Goal: Task Accomplishment & Management: Use online tool/utility

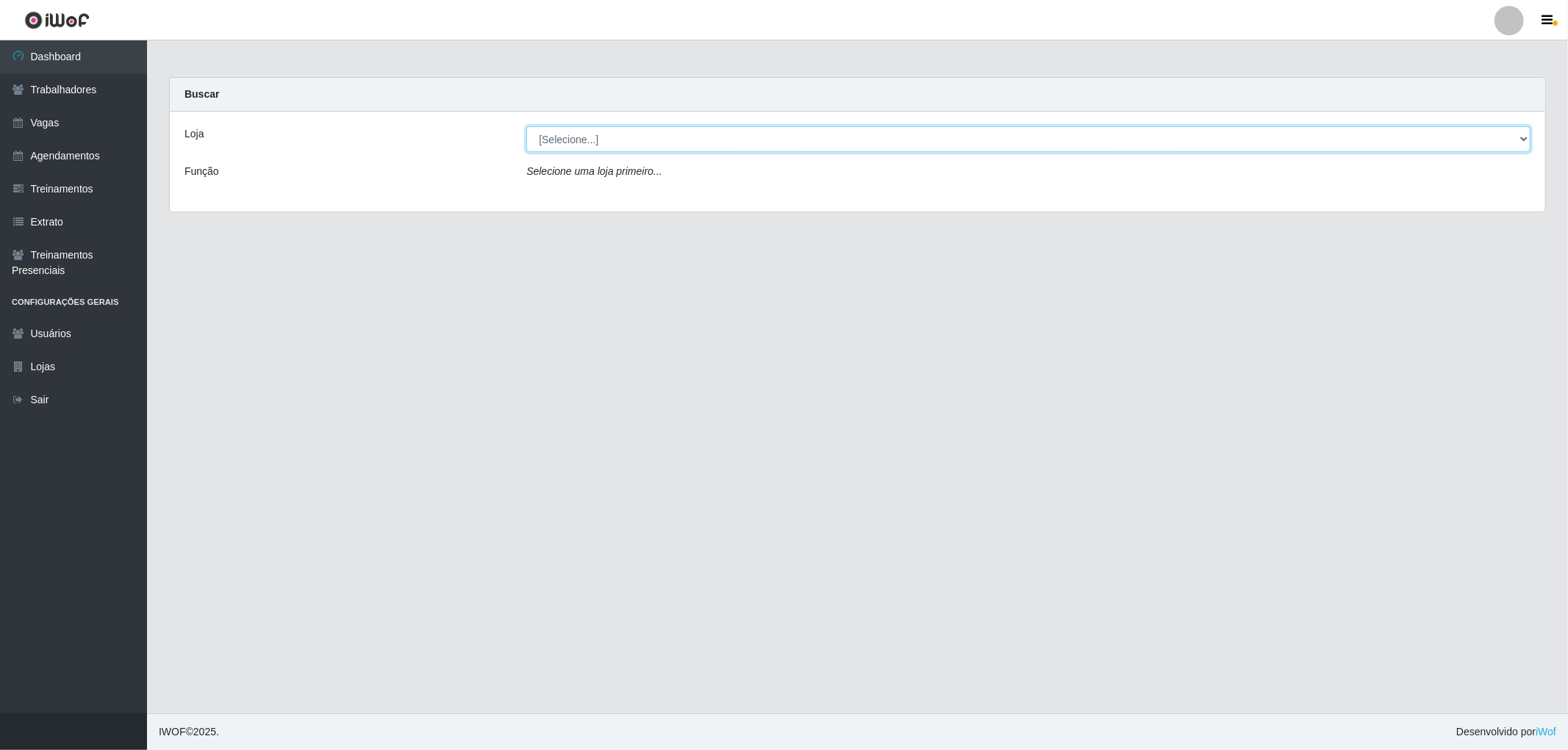
click at [1514, 138] on select "[Selecione...] The Pow Pizzaria Delivery - [GEOGRAPHIC_DATA]" at bounding box center [1028, 139] width 1004 height 26
select select "322"
click at [526, 126] on select "[Selecione...] The Pow Pizzaria Delivery - [GEOGRAPHIC_DATA]" at bounding box center [1028, 139] width 1004 height 26
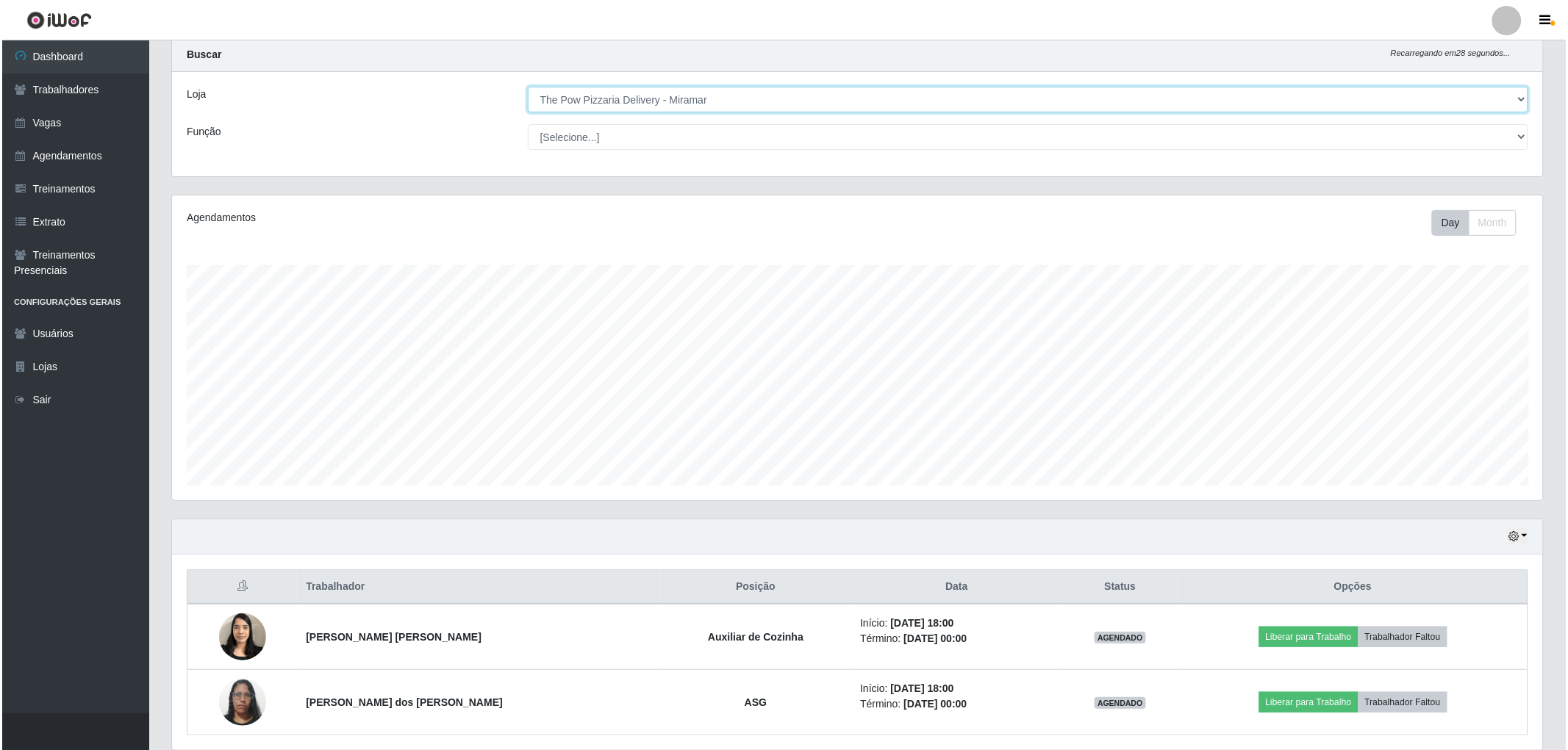
scroll to position [95, 0]
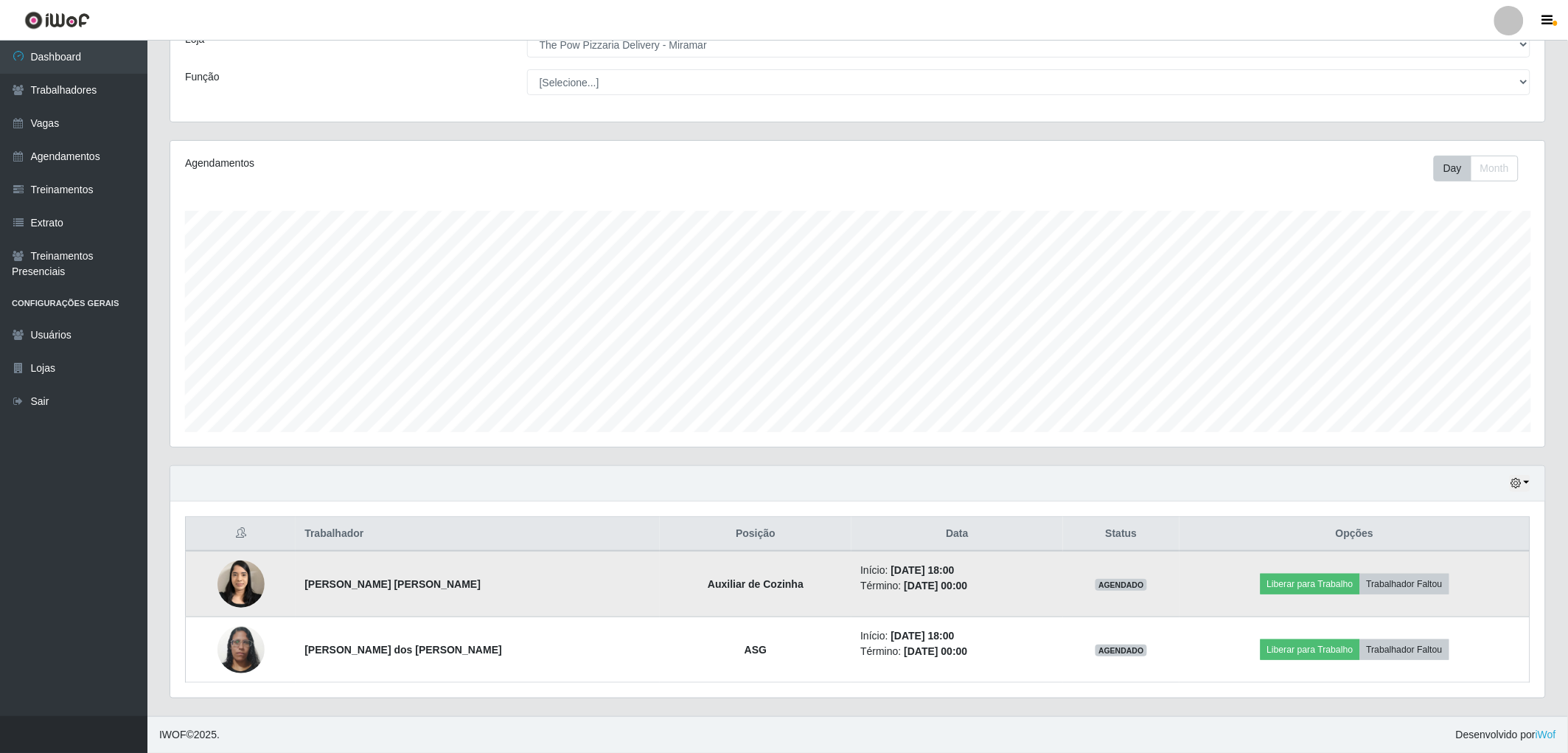
click at [247, 587] on img at bounding box center [241, 583] width 47 height 63
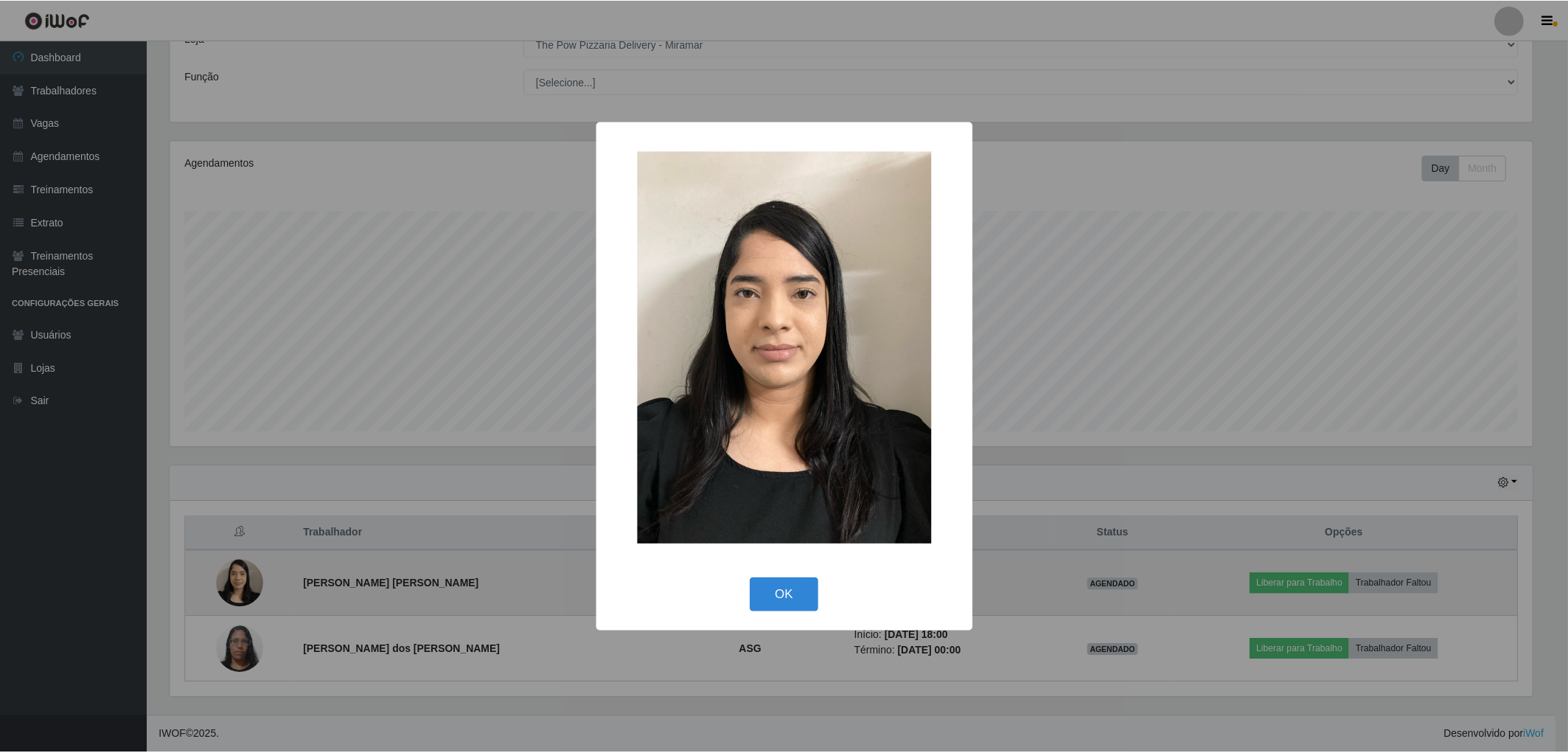
scroll to position [305, 1366]
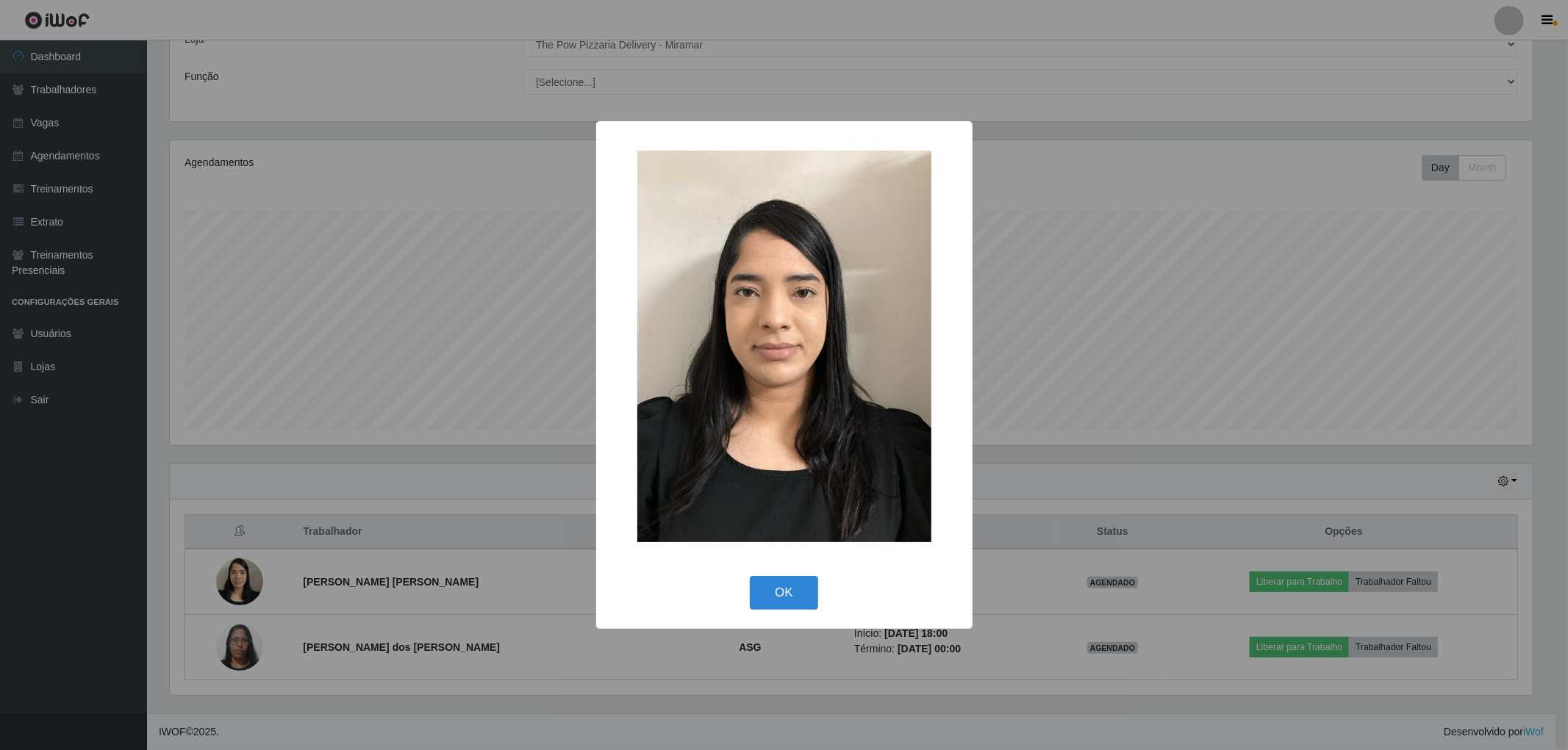
click at [247, 585] on div "× OK Cancel" at bounding box center [784, 375] width 1568 height 750
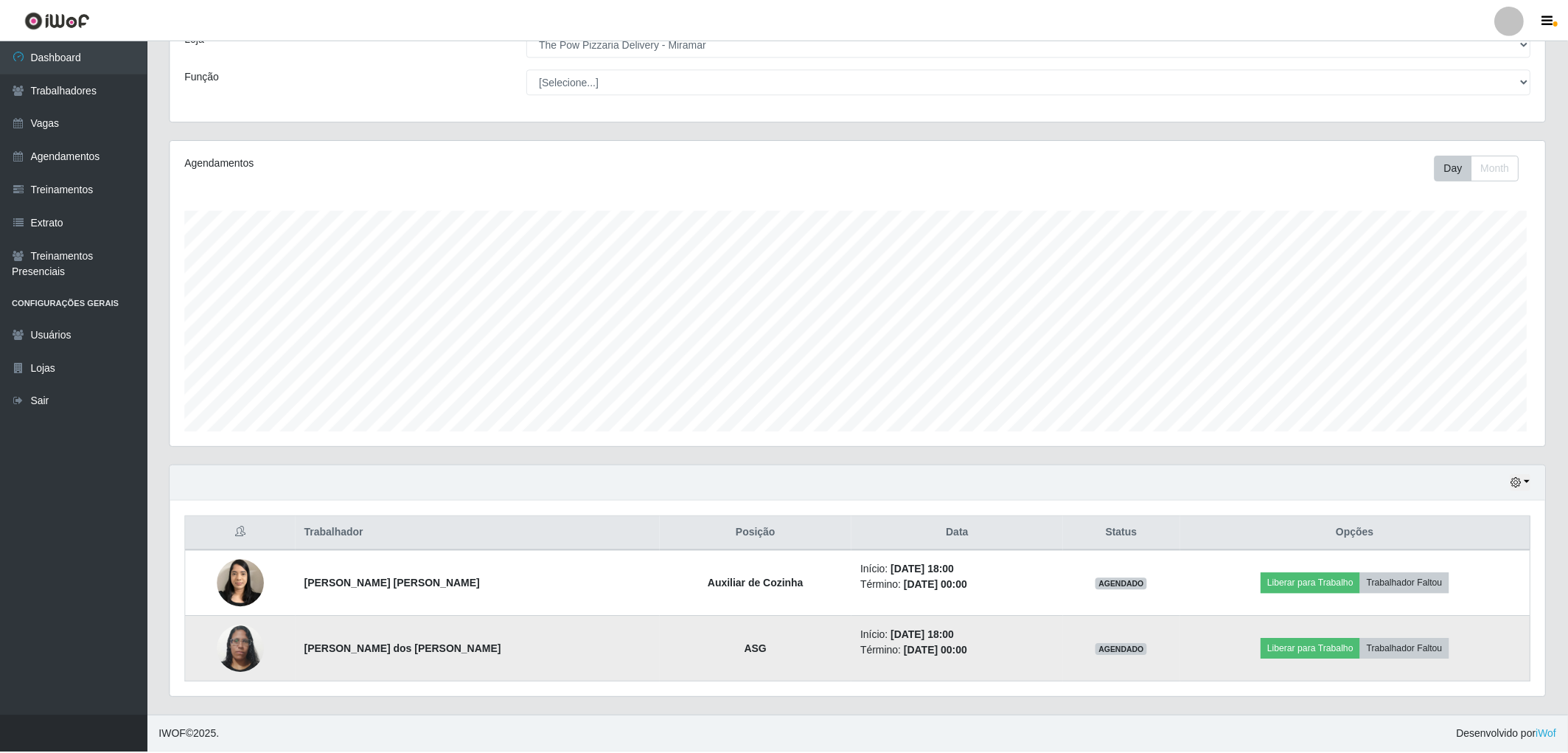
scroll to position [305, 1375]
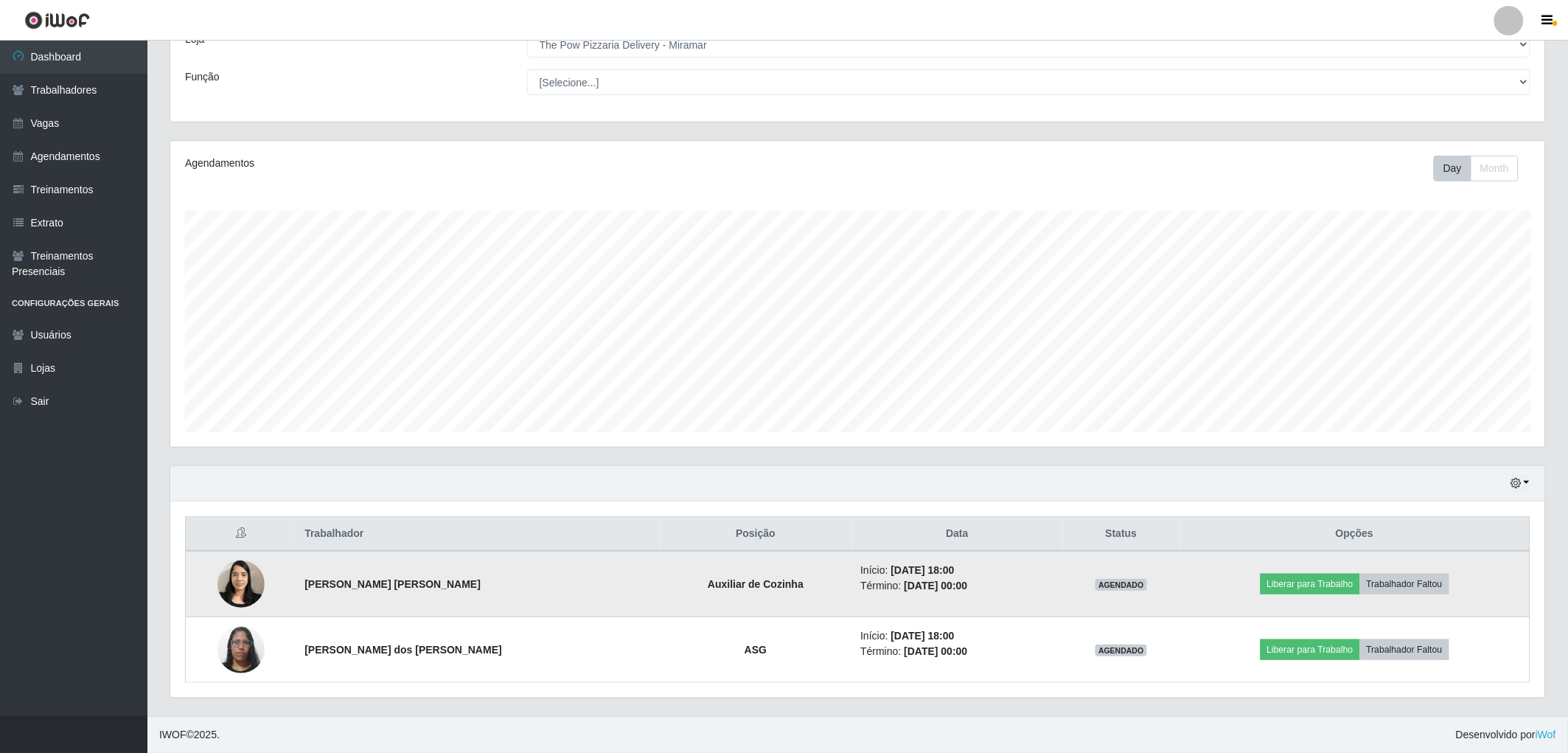
click at [1321, 595] on td "Liberar para Trabalho Trabalhador Faltou" at bounding box center [1354, 584] width 350 height 67
click at [1306, 590] on button "Liberar para Trabalho" at bounding box center [1310, 584] width 100 height 21
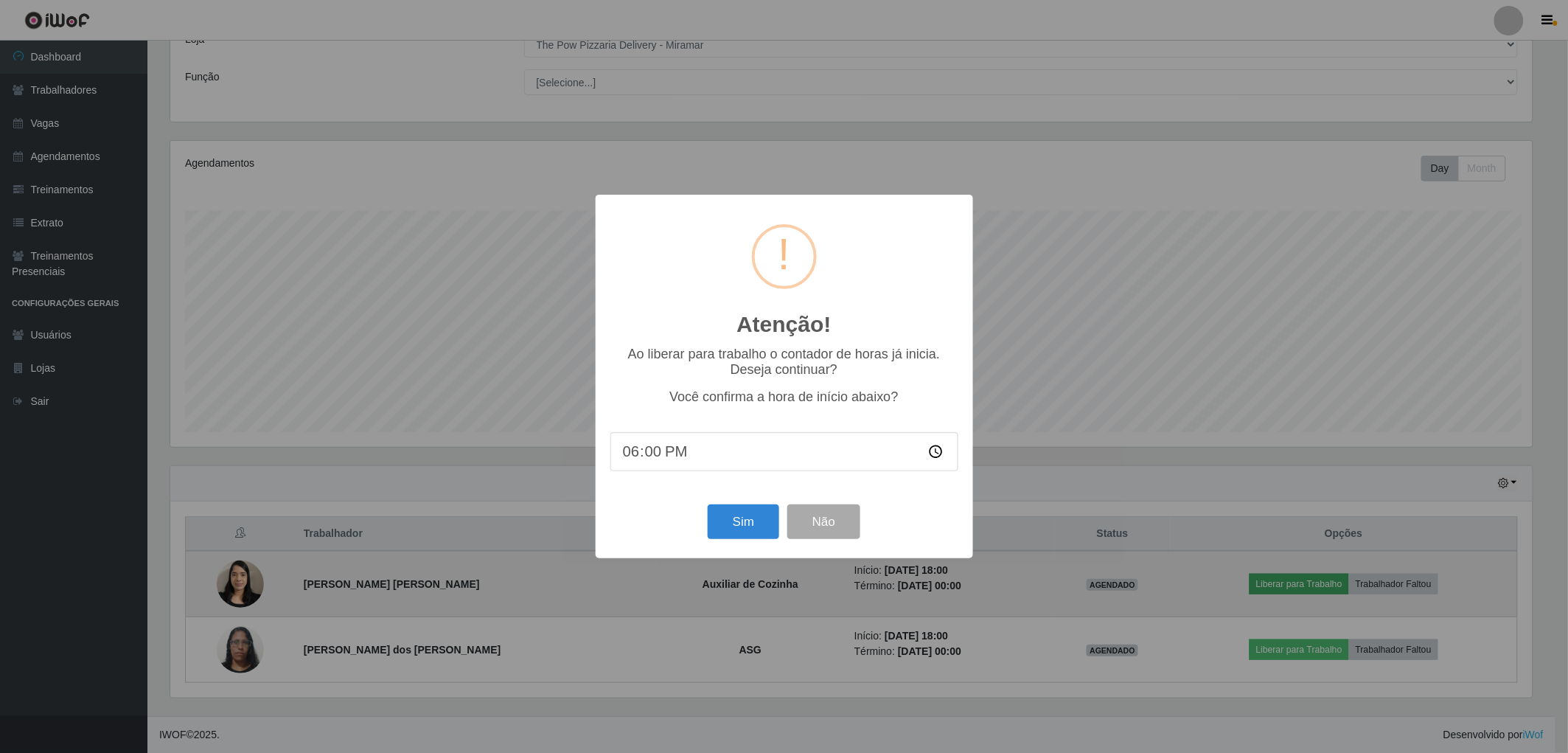
scroll to position [305, 1366]
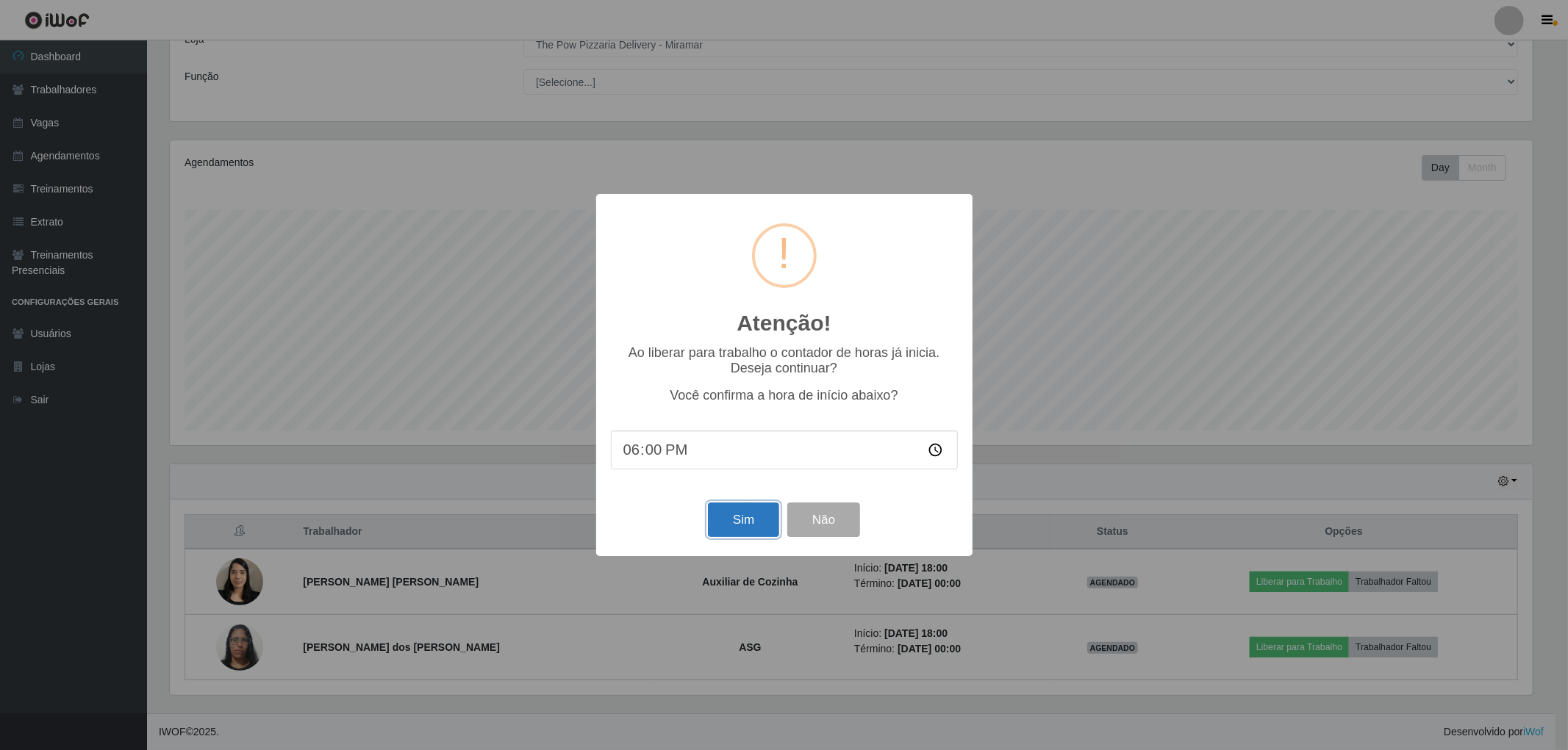
click at [728, 530] on button "Sim" at bounding box center [743, 519] width 71 height 34
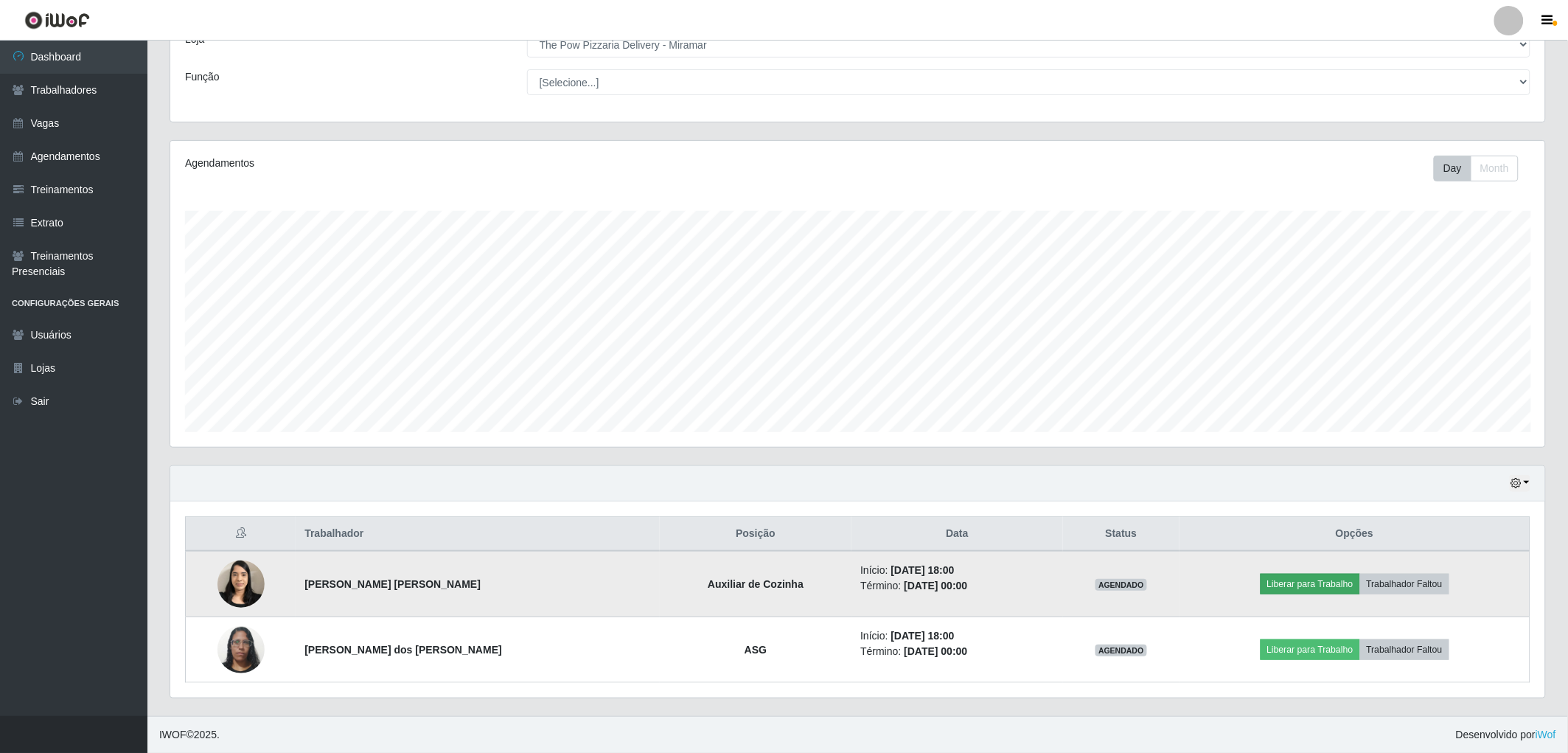
scroll to position [305, 1379]
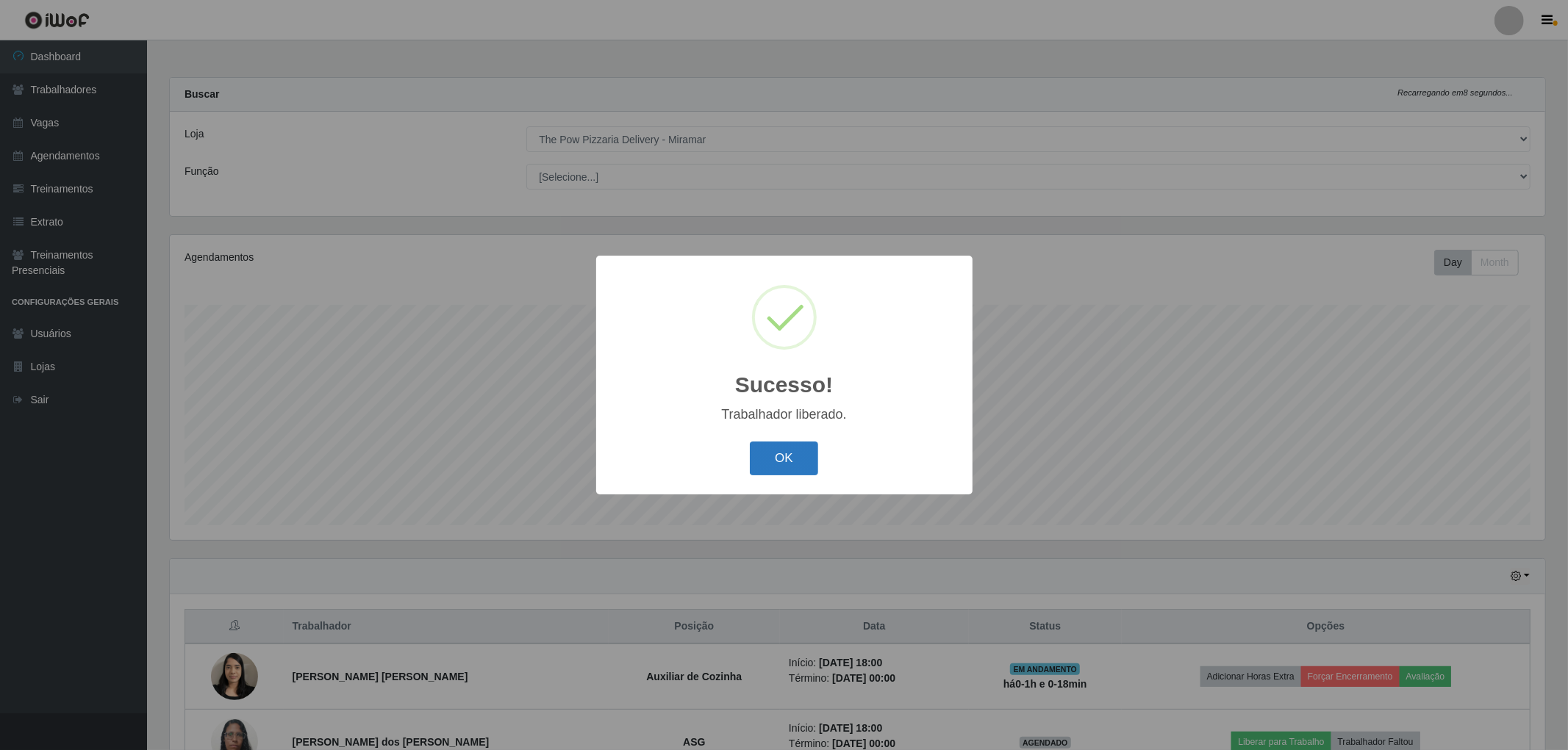
click at [782, 460] on button "OK" at bounding box center [783, 459] width 68 height 34
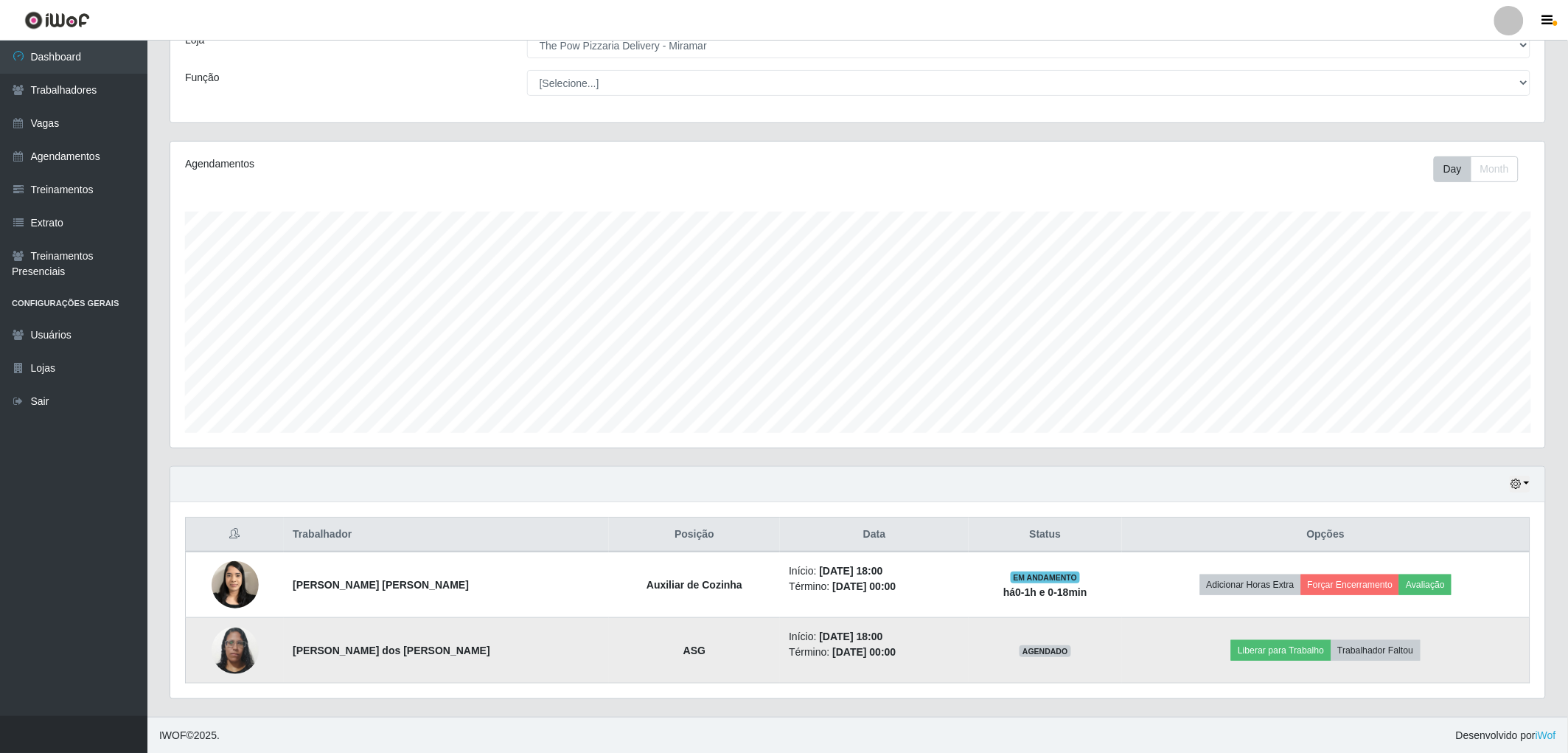
scroll to position [96, 0]
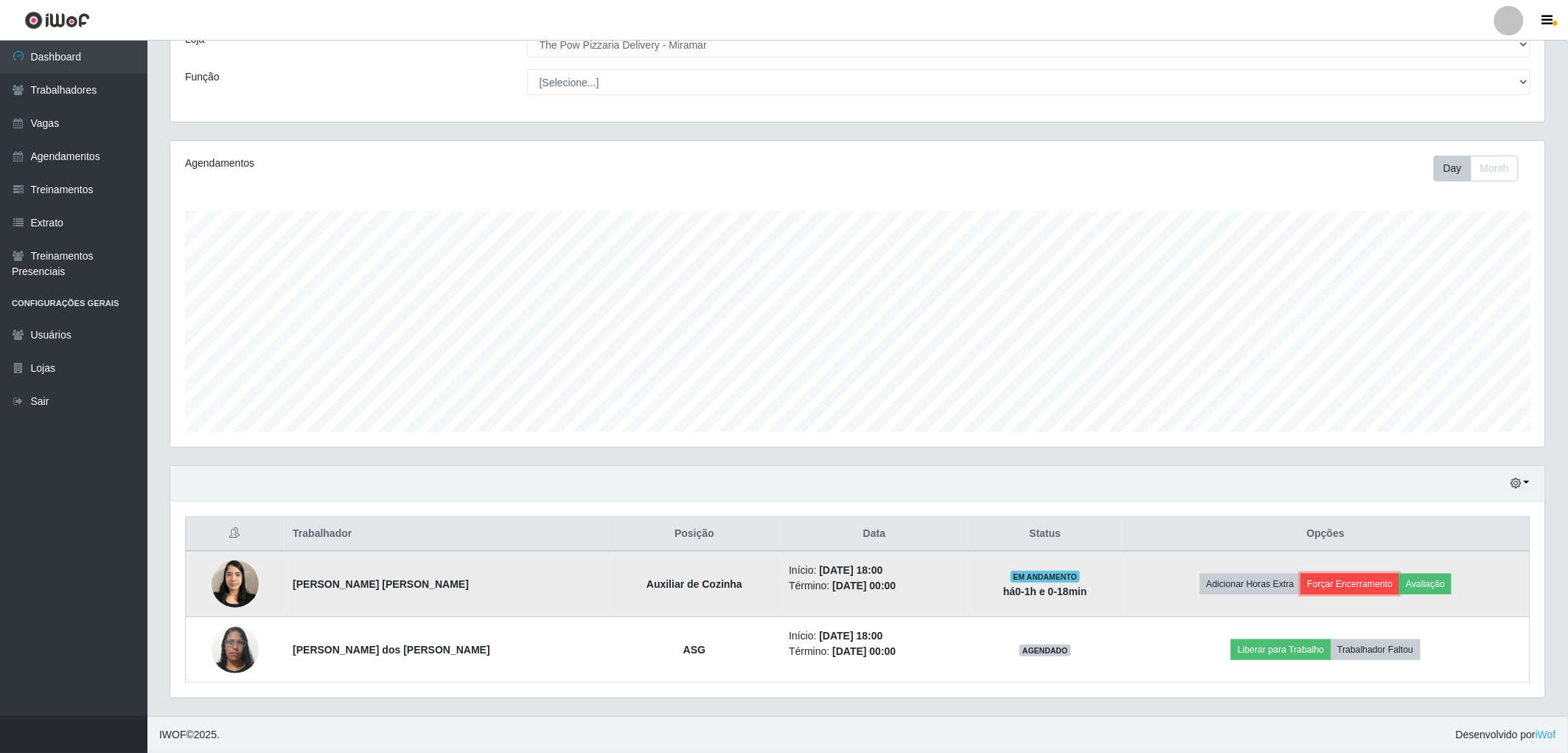
click at [1338, 579] on button "Forçar Encerramento" at bounding box center [1350, 584] width 99 height 21
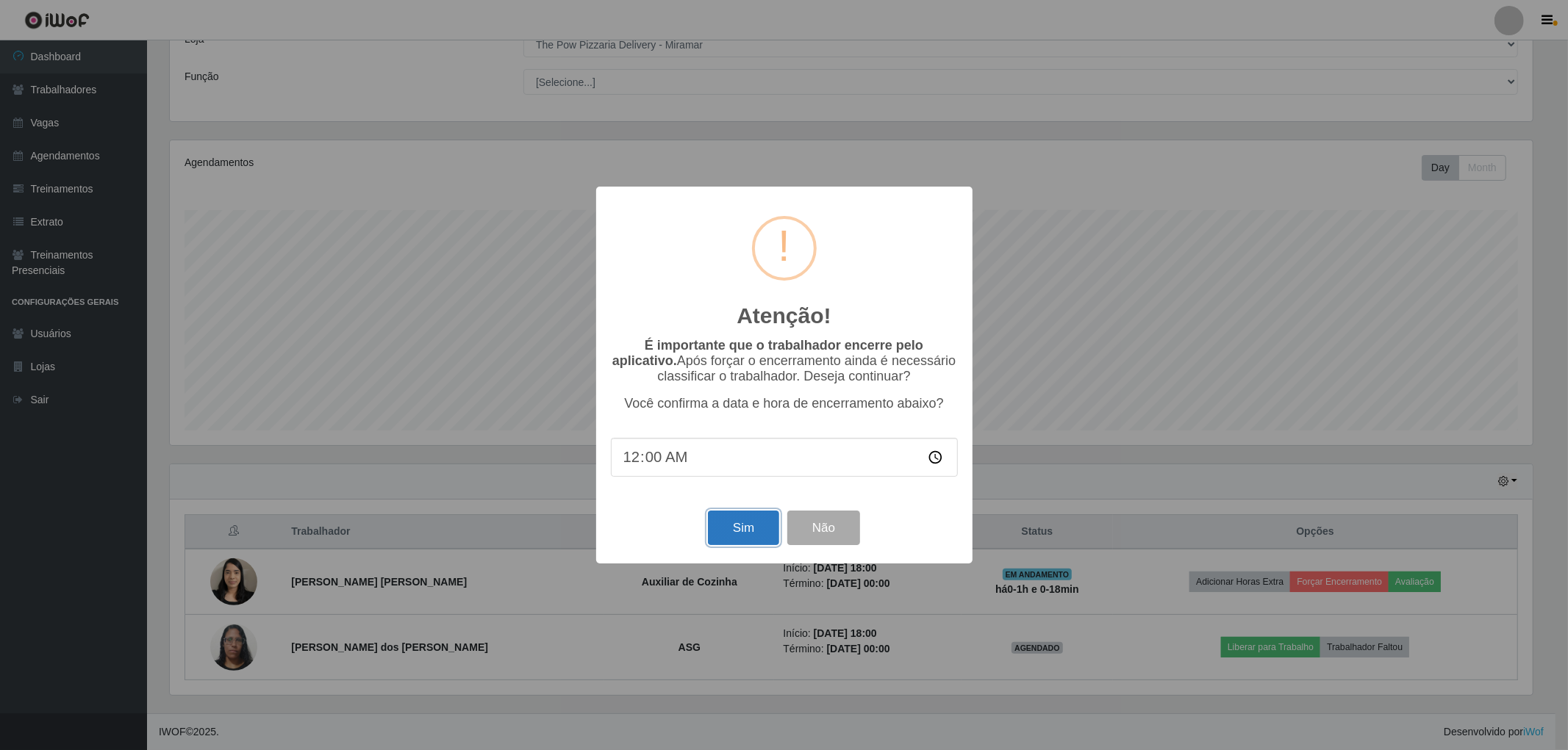
click at [750, 527] on button "Sim" at bounding box center [743, 527] width 71 height 34
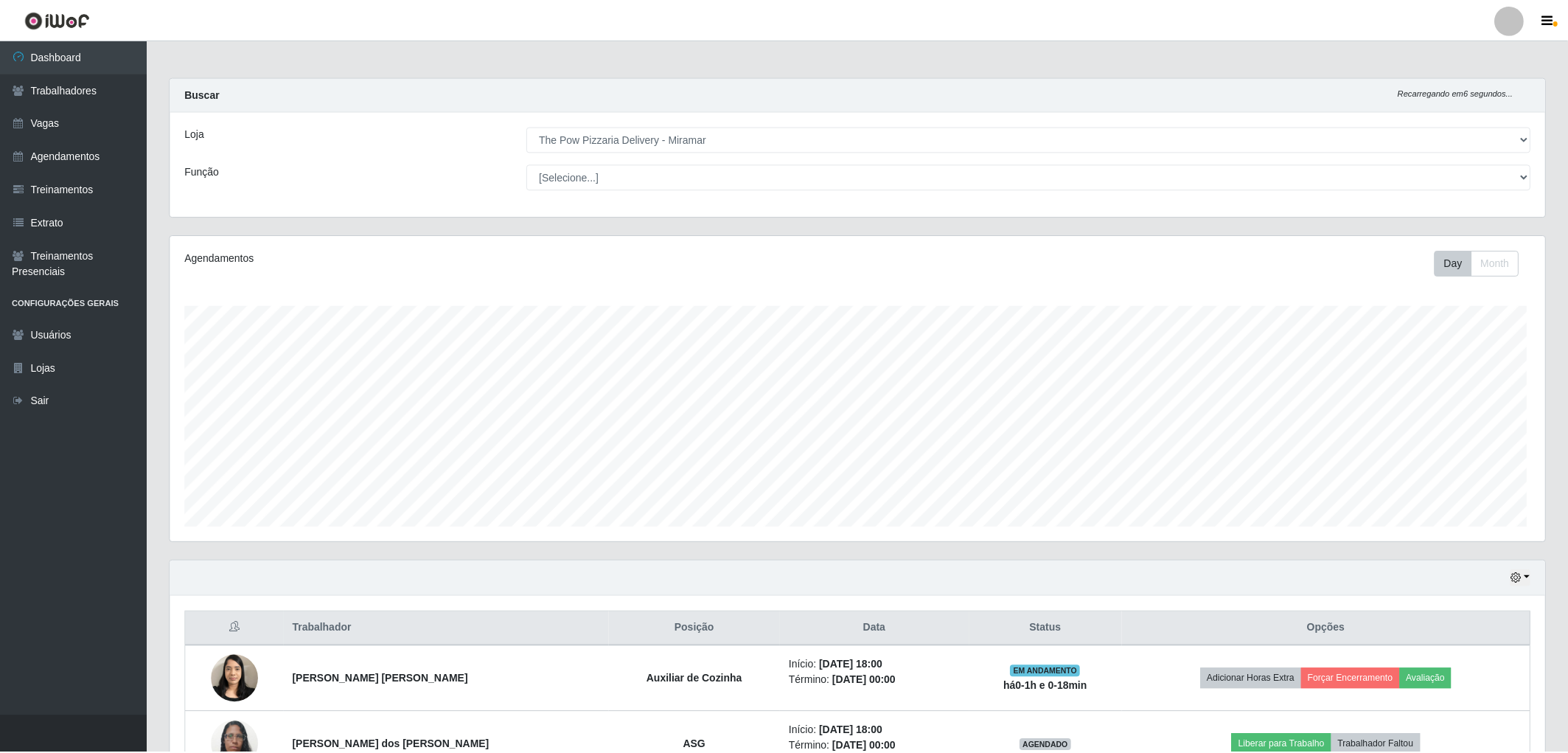
scroll to position [305, 1379]
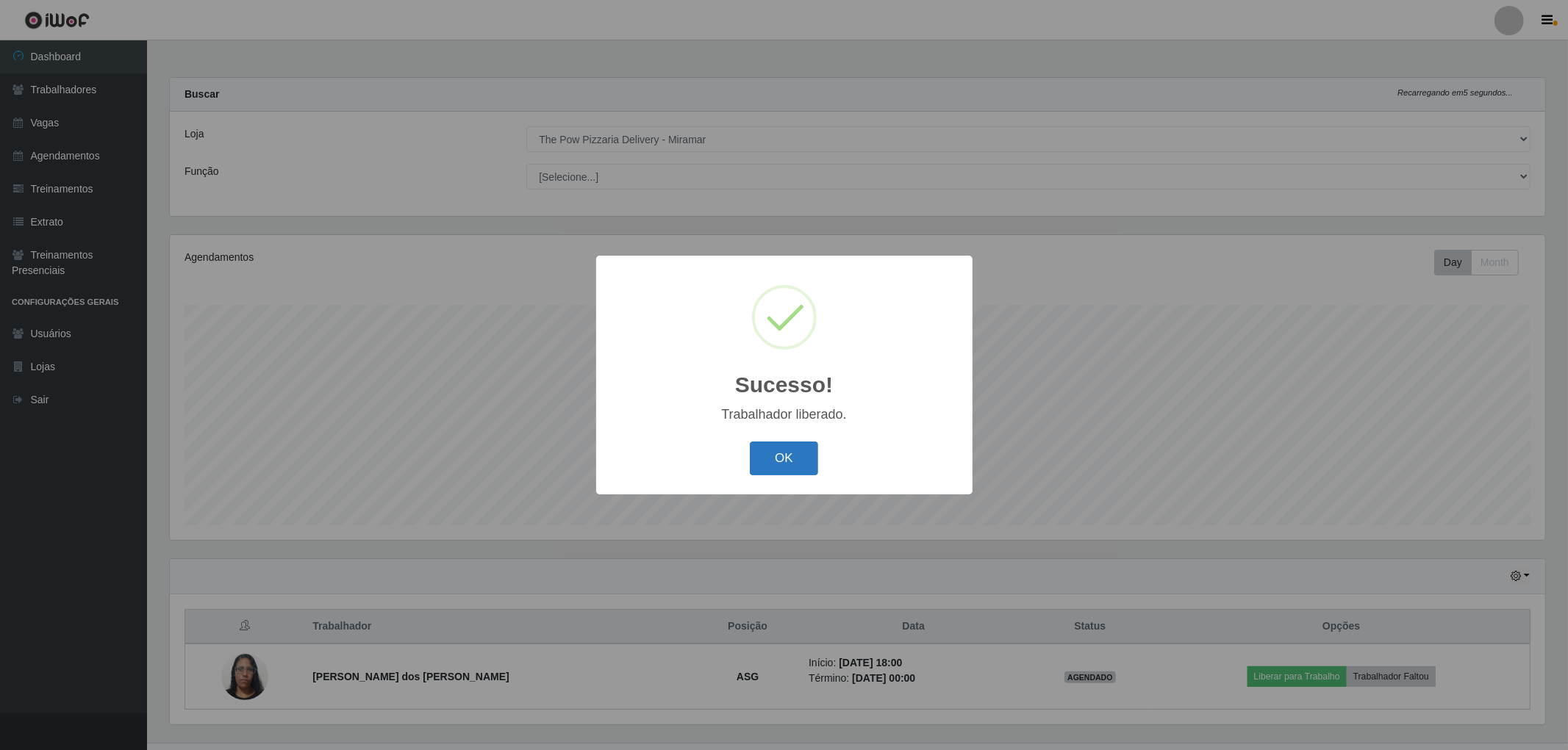
click at [755, 457] on button "OK" at bounding box center [783, 459] width 68 height 34
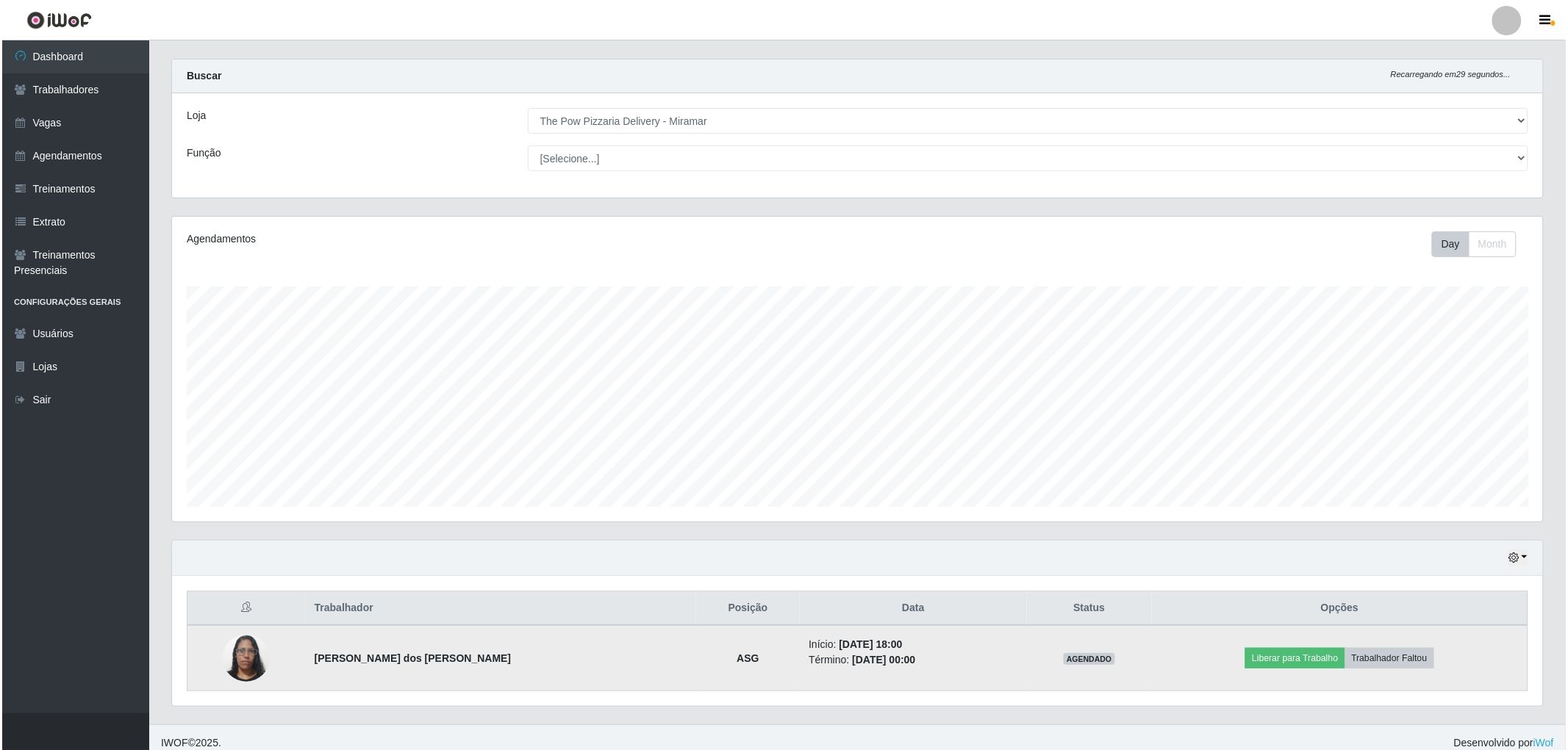
scroll to position [30, 0]
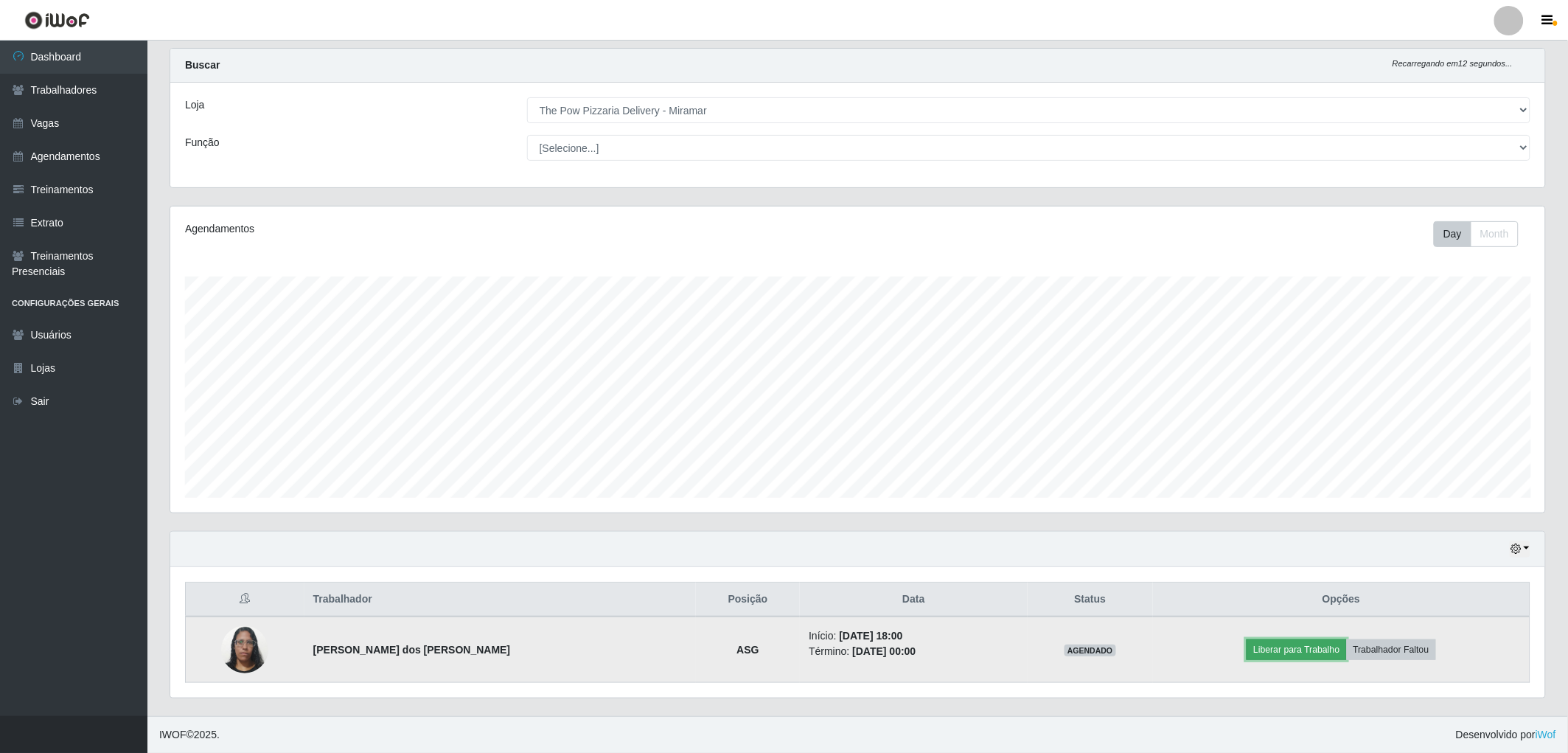
click at [1270, 645] on button "Liberar para Trabalho" at bounding box center [1296, 650] width 100 height 21
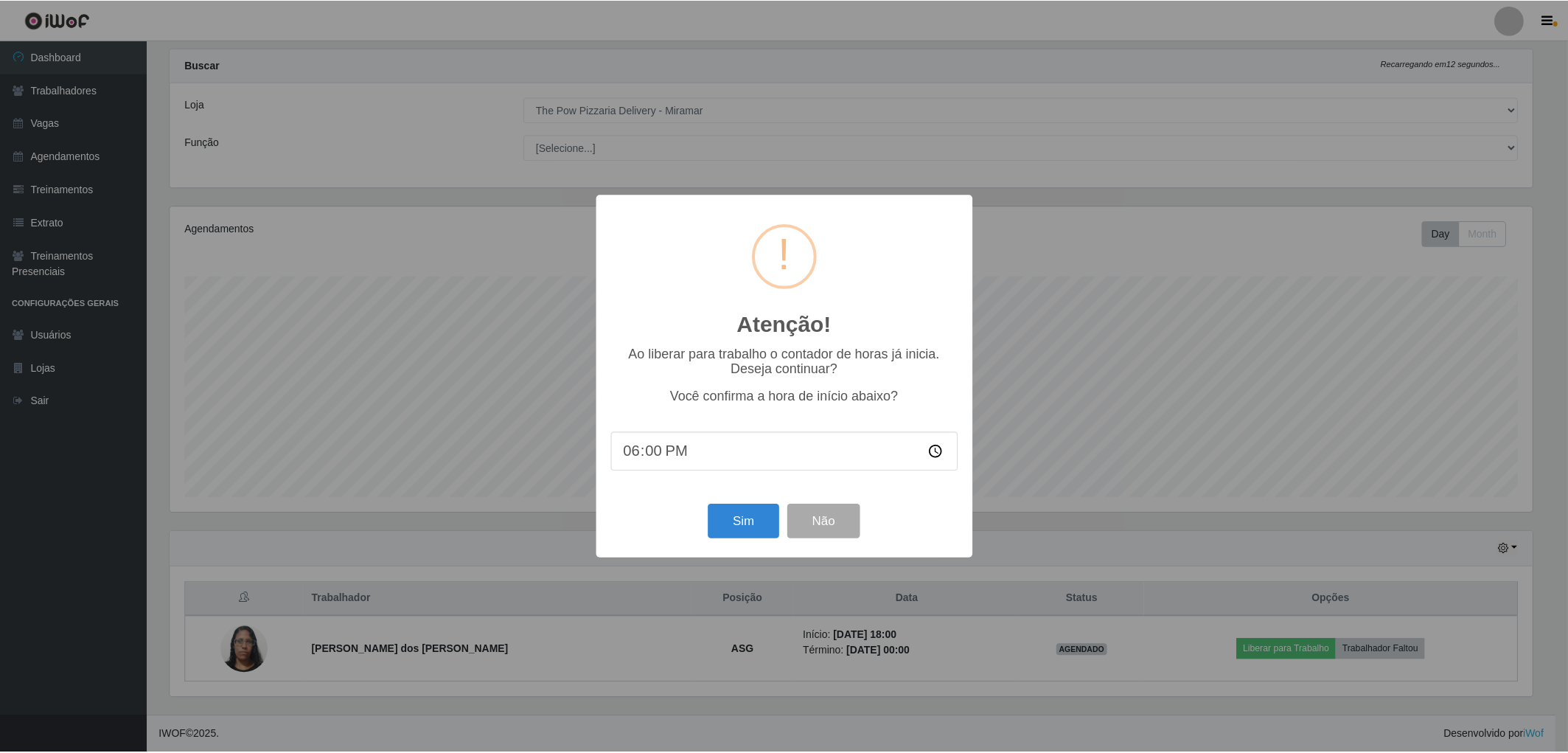
scroll to position [305, 1366]
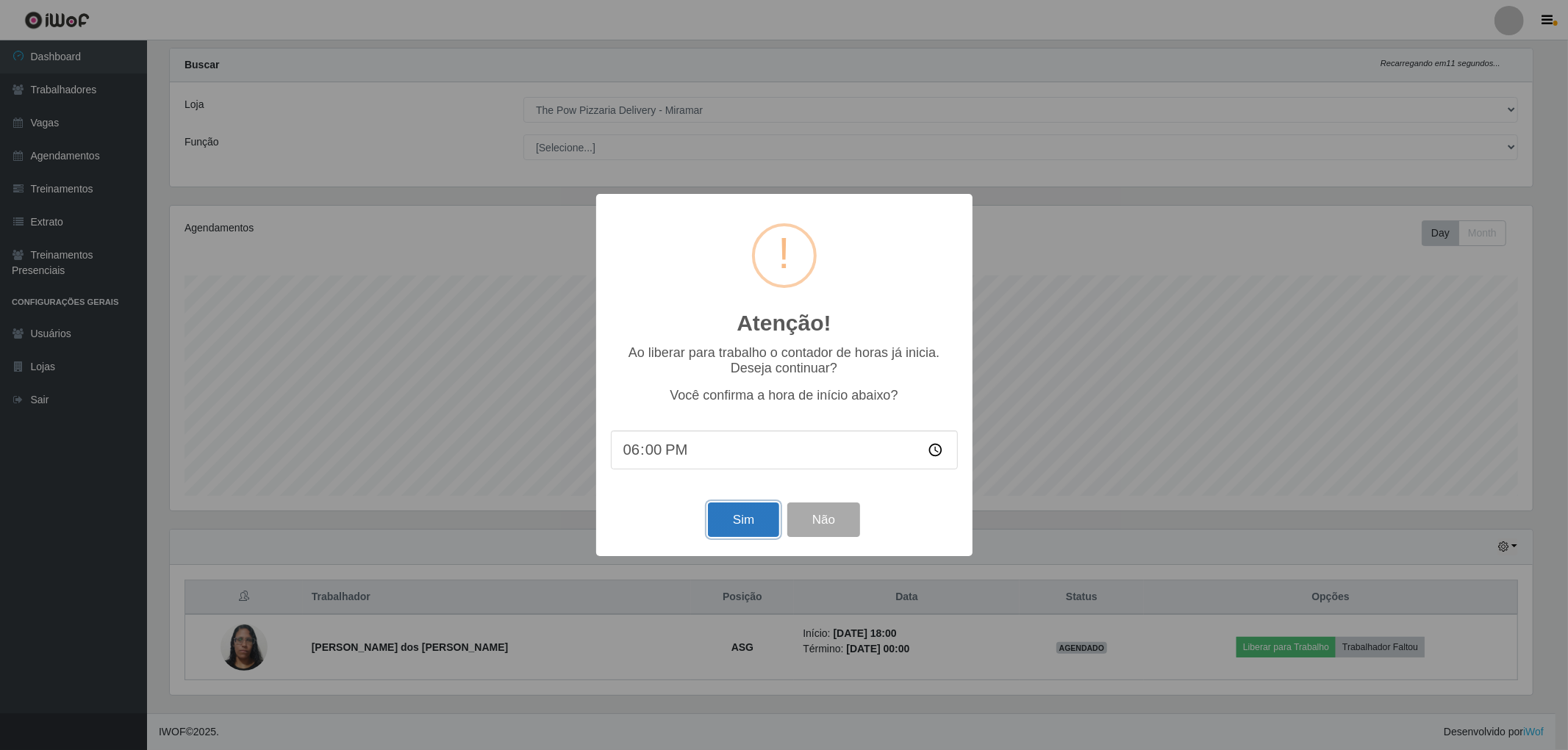
click at [754, 511] on button "Sim" at bounding box center [743, 519] width 71 height 34
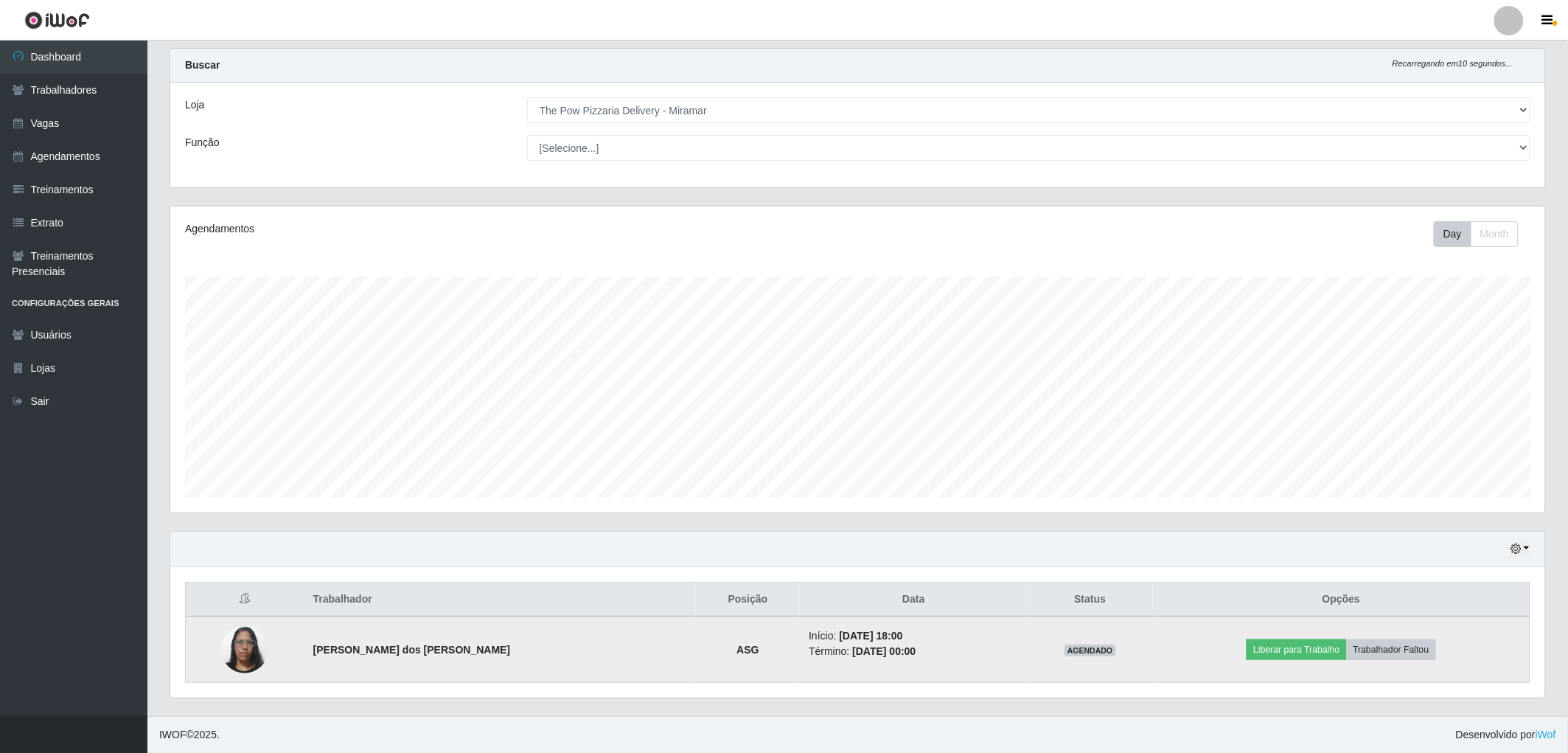
scroll to position [305, 1379]
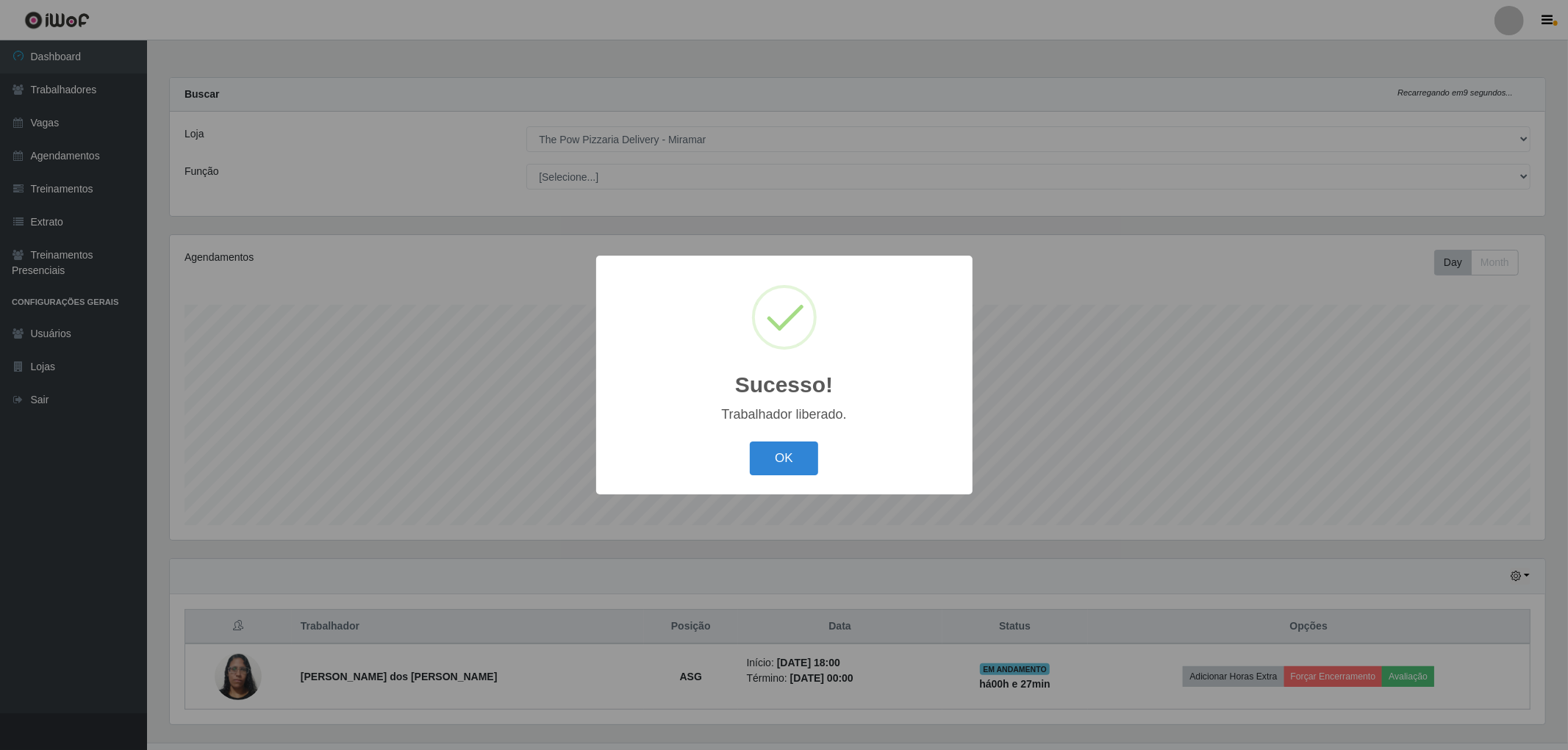
drag, startPoint x: 791, startPoint y: 442, endPoint x: 1170, endPoint y: 687, distance: 451.3
click at [792, 442] on button "OK" at bounding box center [783, 459] width 68 height 34
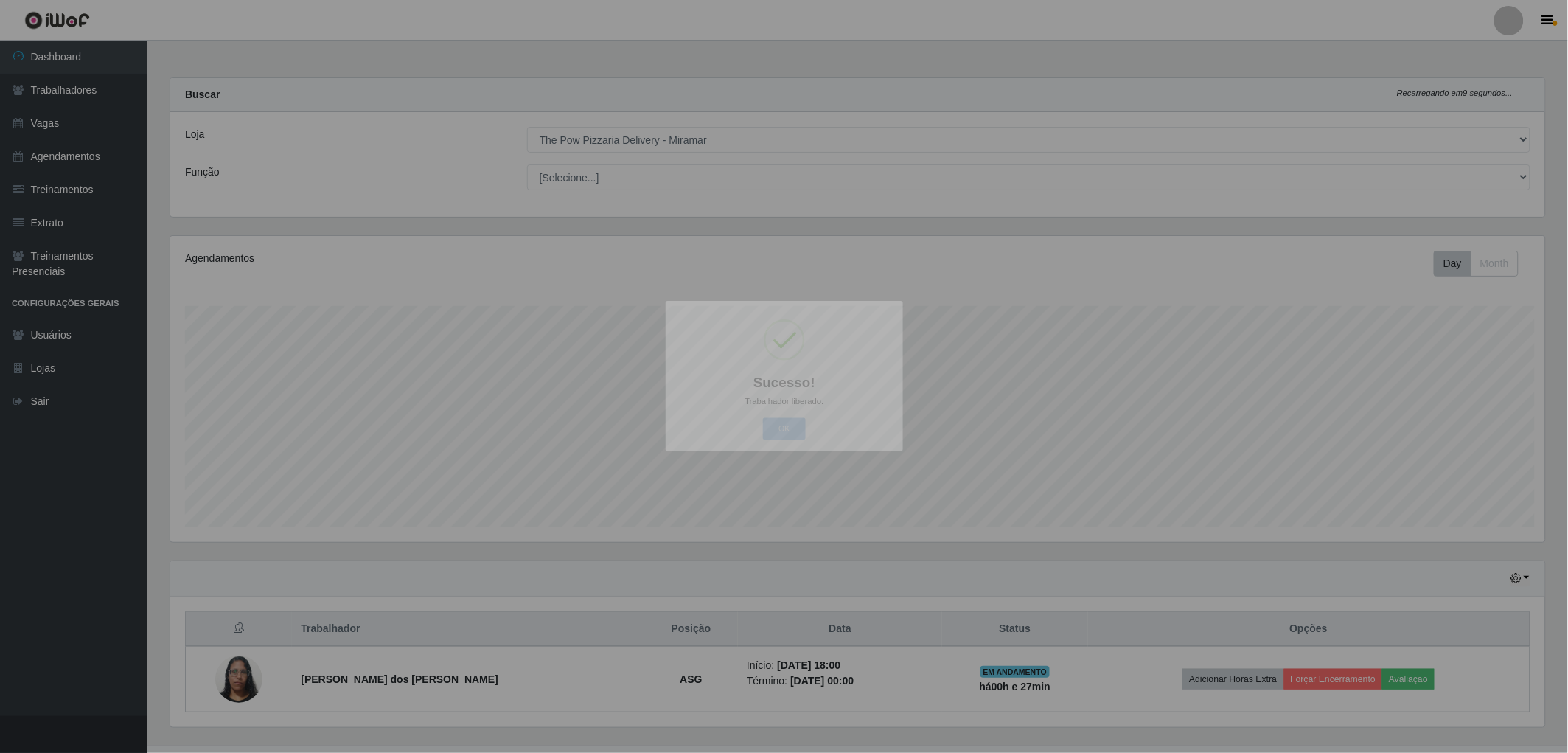
scroll to position [305, 1375]
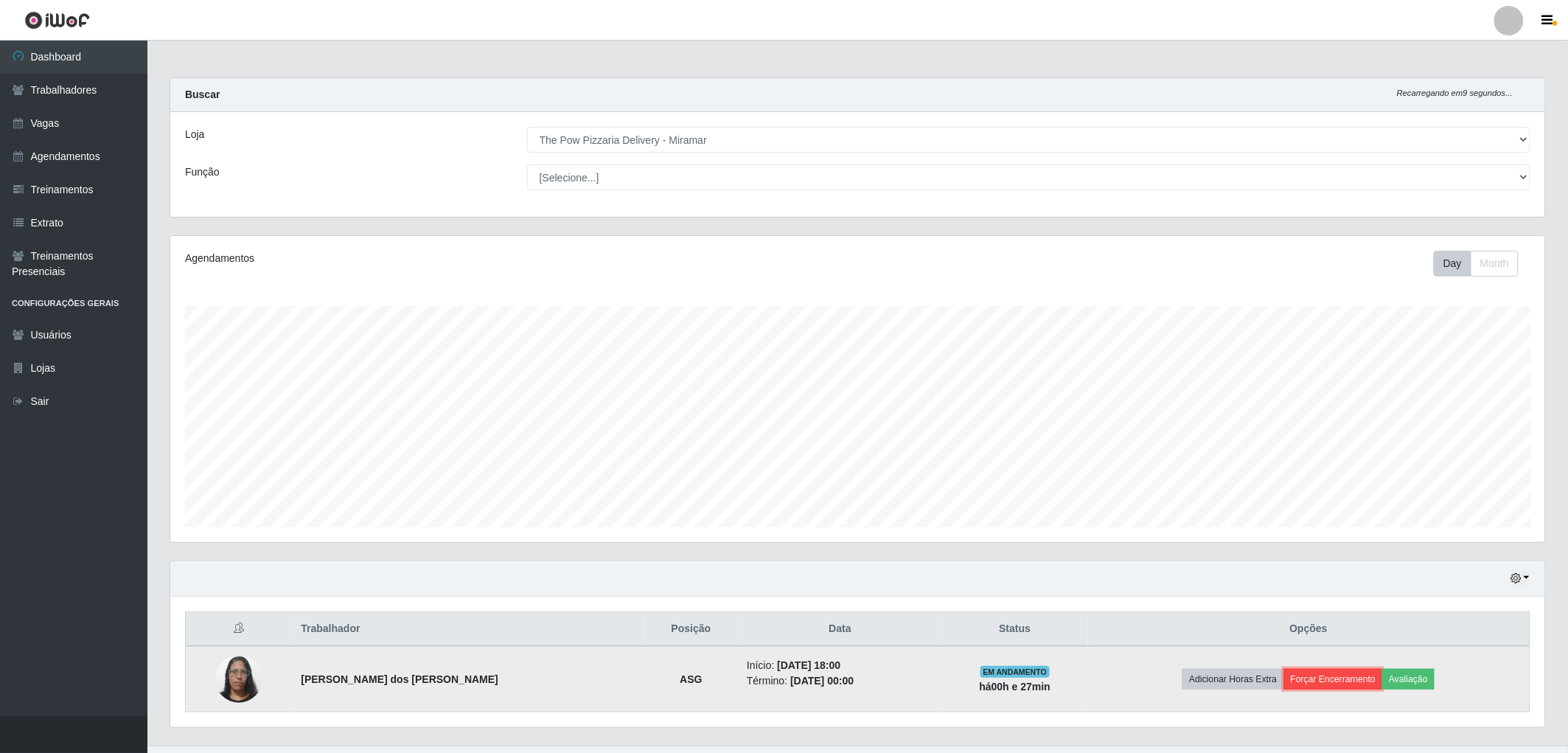
click at [1298, 681] on button "Forçar Encerramento" at bounding box center [1333, 679] width 99 height 21
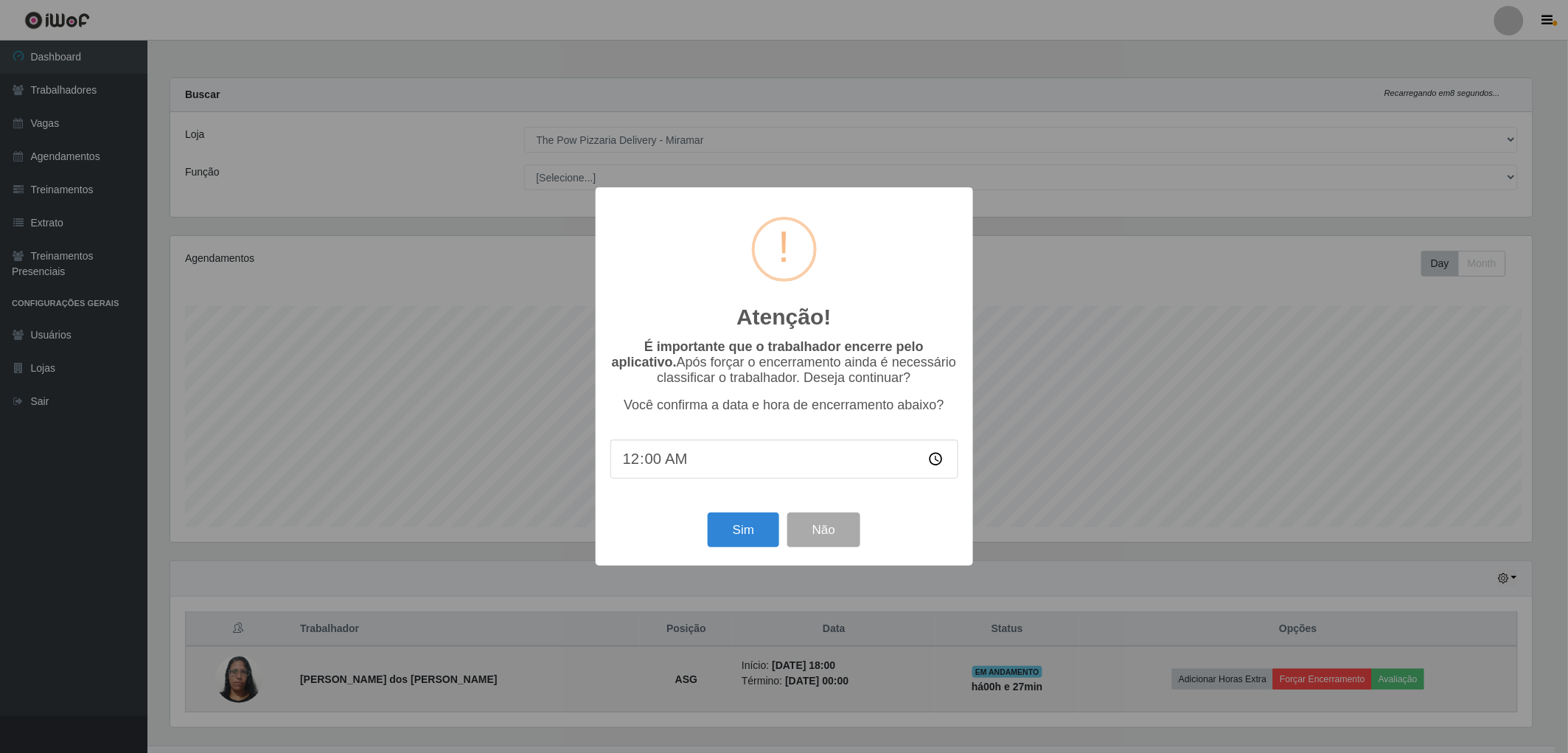
scroll to position [305, 1366]
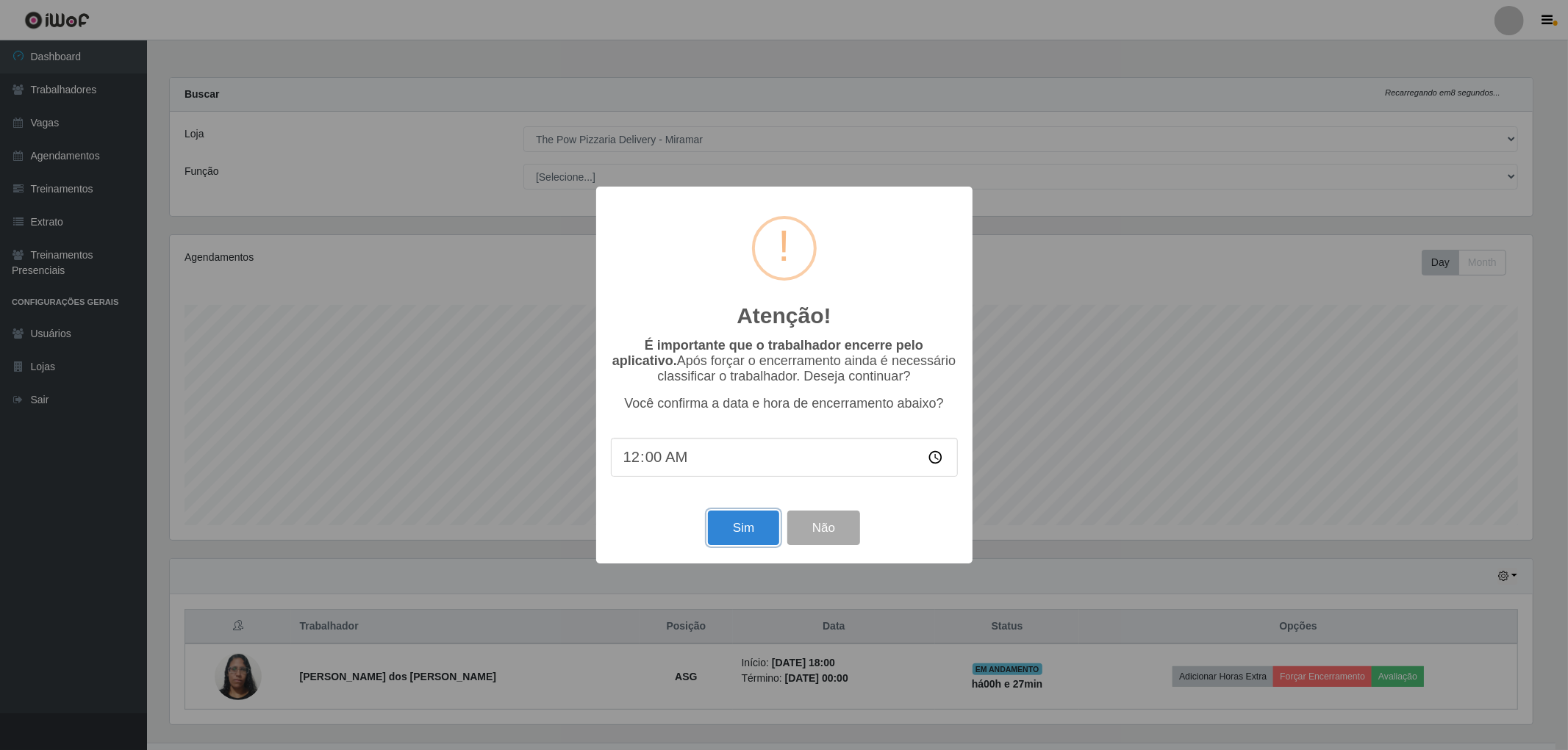
click at [746, 542] on button "Sim" at bounding box center [743, 527] width 71 height 34
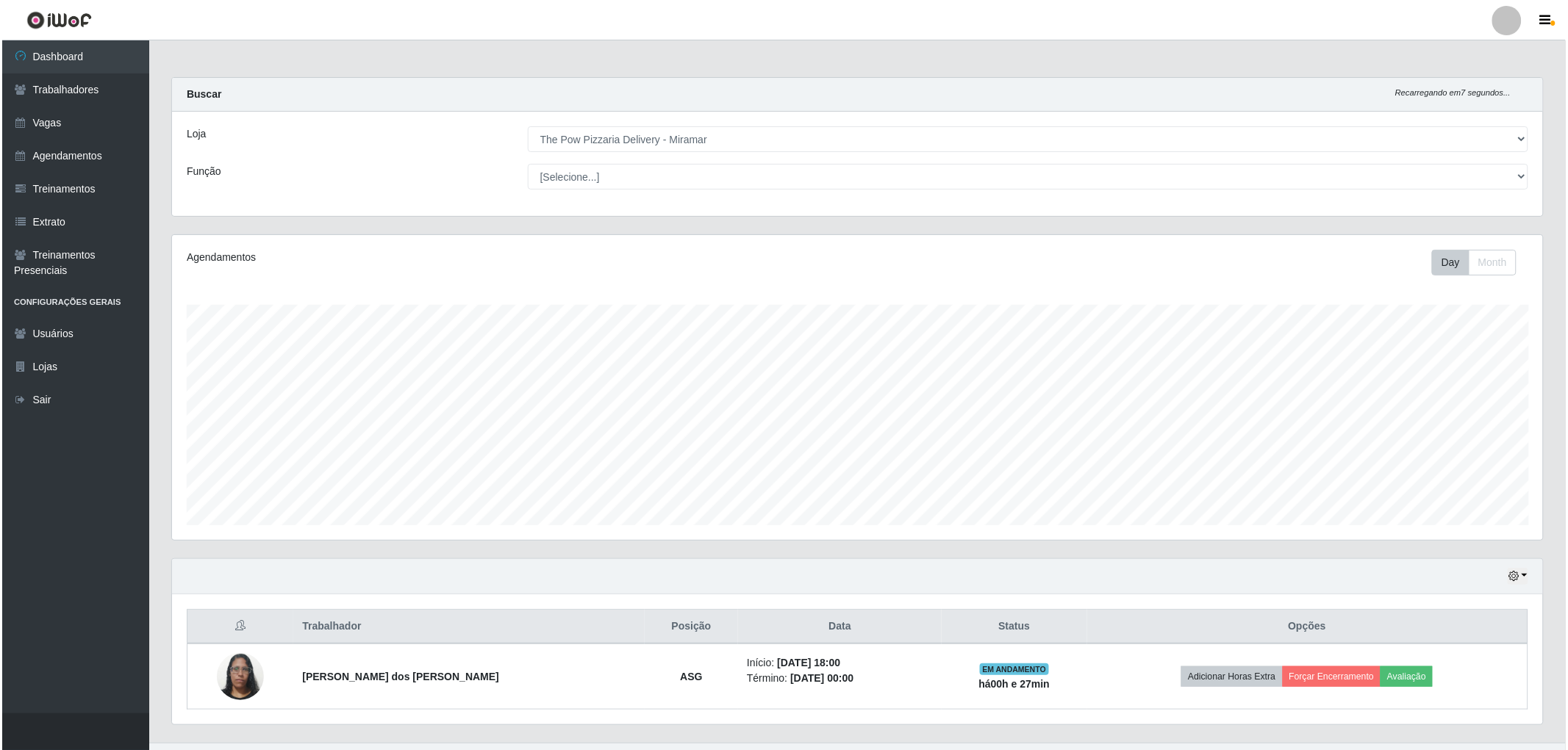
scroll to position [304, 1375]
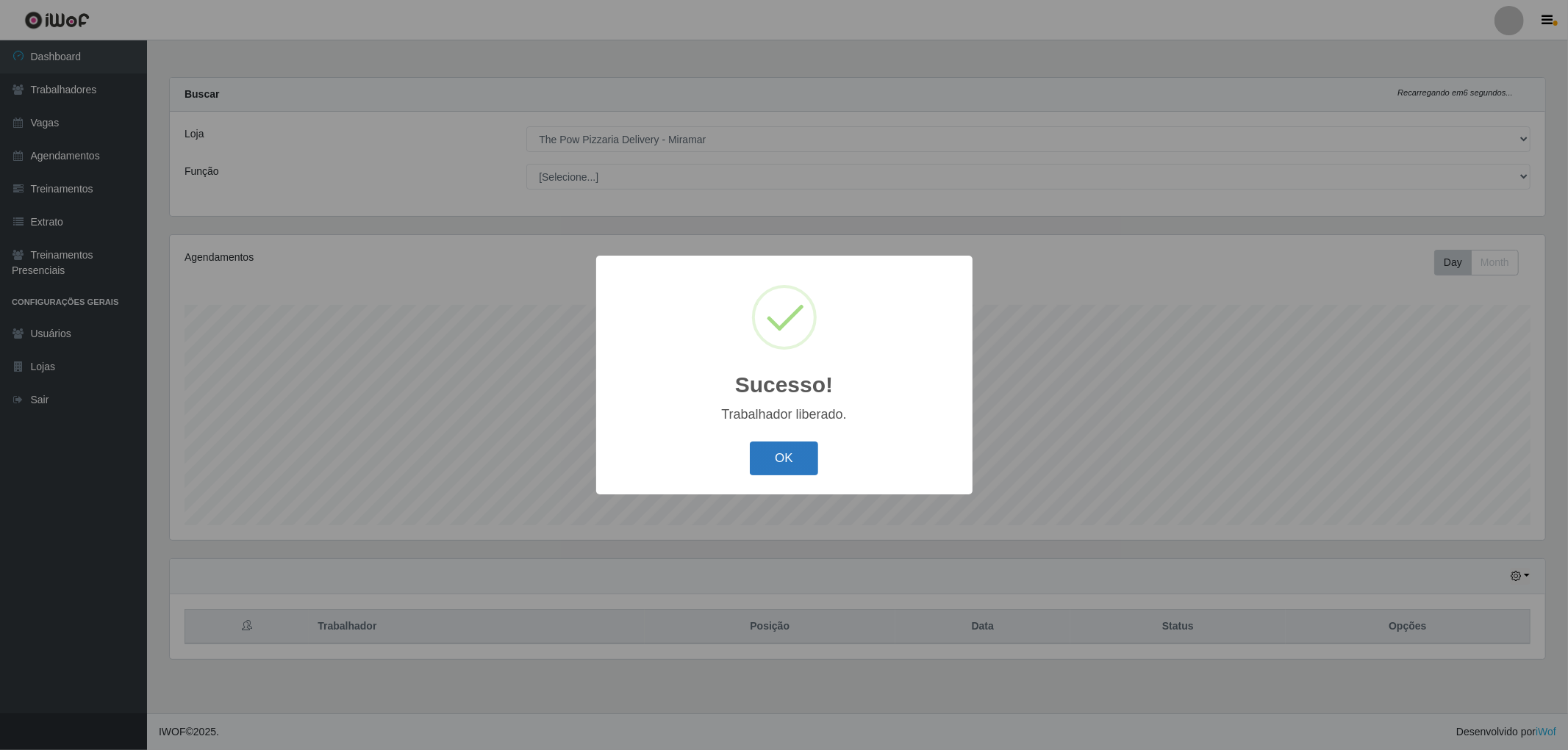
click at [810, 452] on button "OK" at bounding box center [783, 459] width 68 height 34
